Goal: Task Accomplishment & Management: Manage account settings

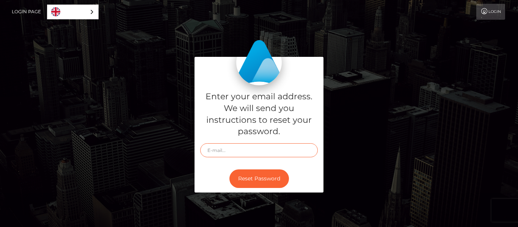
click at [249, 147] on input "text" at bounding box center [259, 150] width 118 height 14
type input "[EMAIL_ADDRESS][DOMAIN_NAME]"
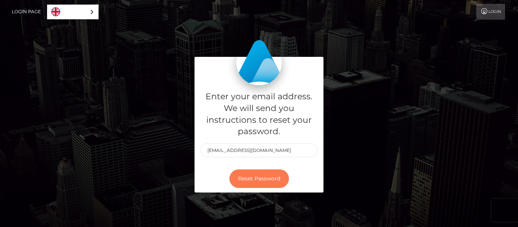
click at [257, 181] on button "Reset Password" at bounding box center [259, 178] width 60 height 19
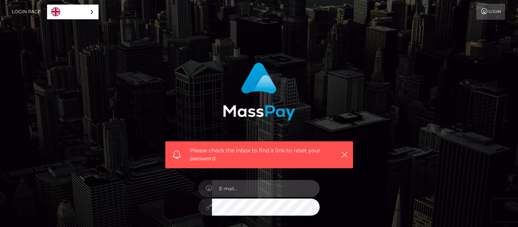
type input "[EMAIL_ADDRESS][DOMAIN_NAME]"
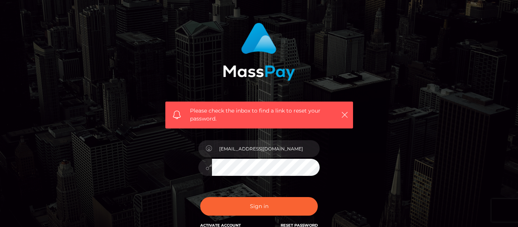
scroll to position [41, 0]
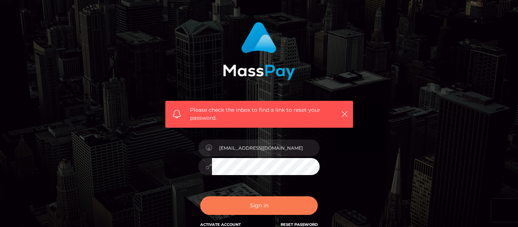
click at [276, 210] on button "Sign in" at bounding box center [259, 205] width 118 height 19
